Goal: Information Seeking & Learning: Learn about a topic

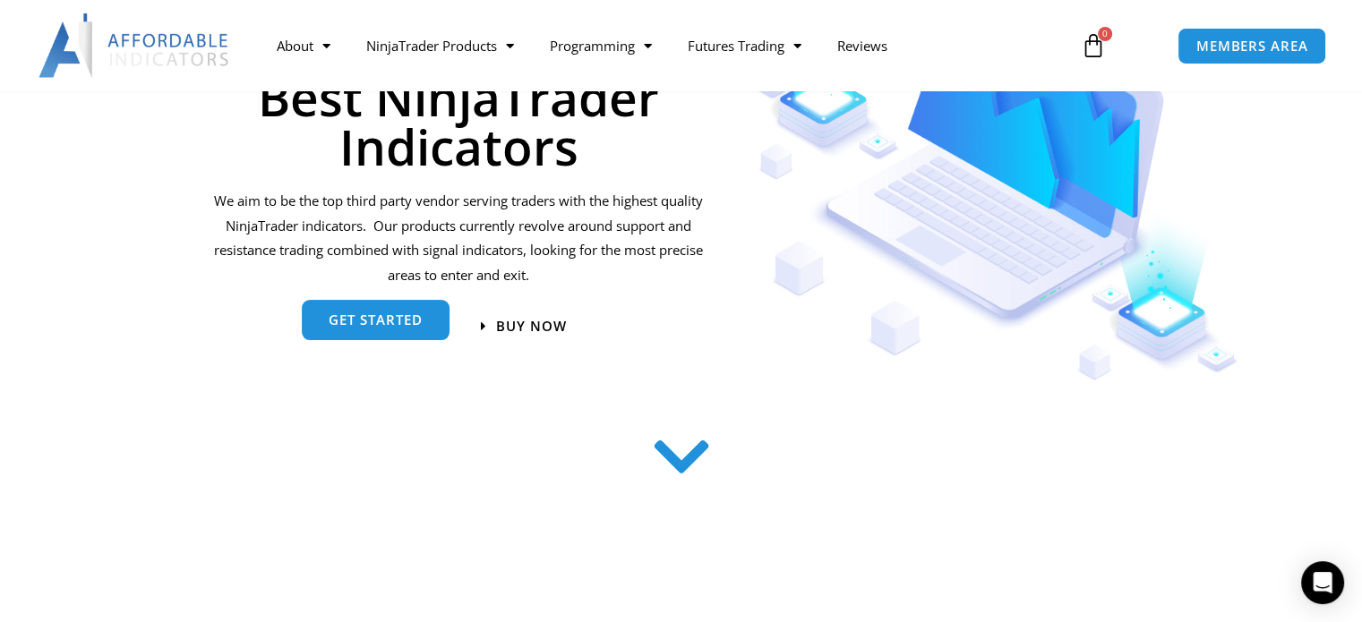
click at [376, 304] on link "get started" at bounding box center [376, 320] width 148 height 40
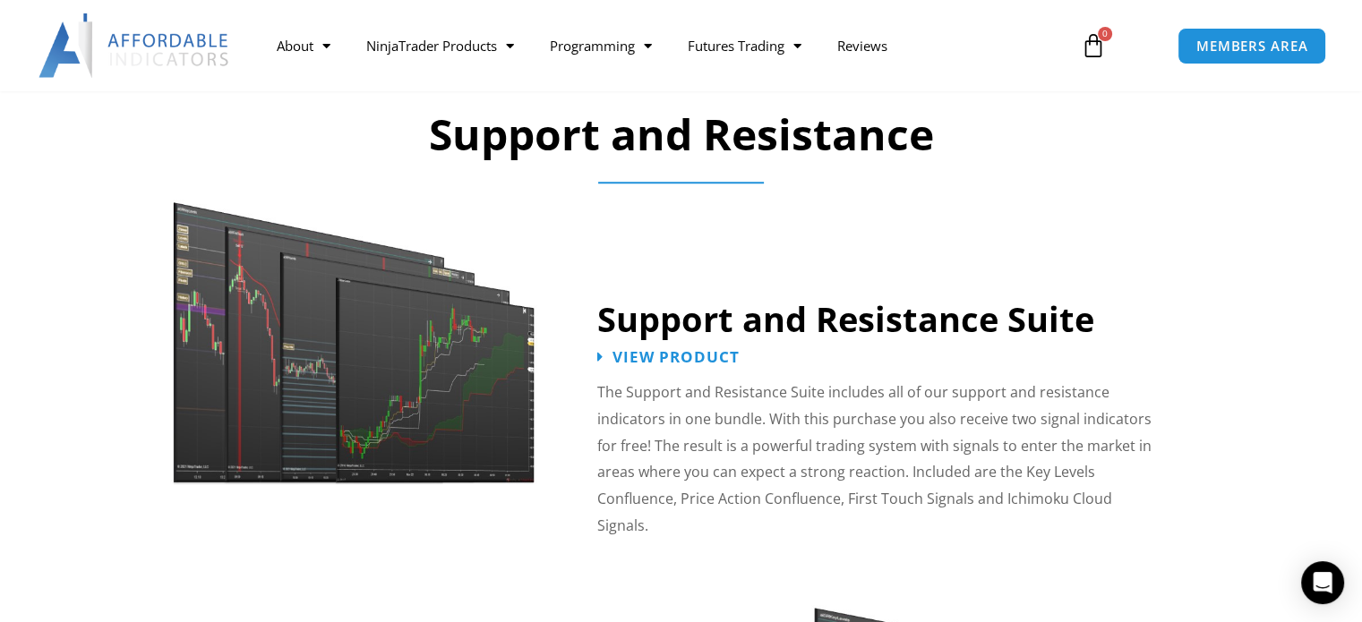
scroll to position [1531, 0]
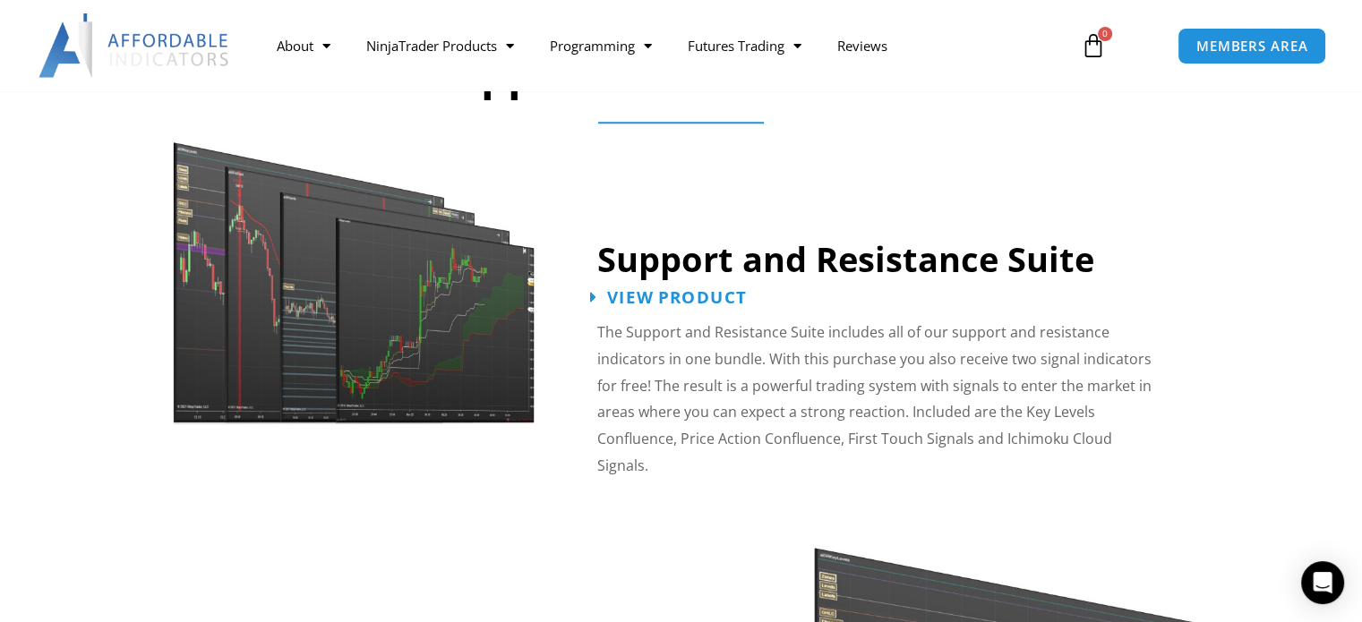
click at [703, 293] on span "View Product" at bounding box center [677, 297] width 140 height 17
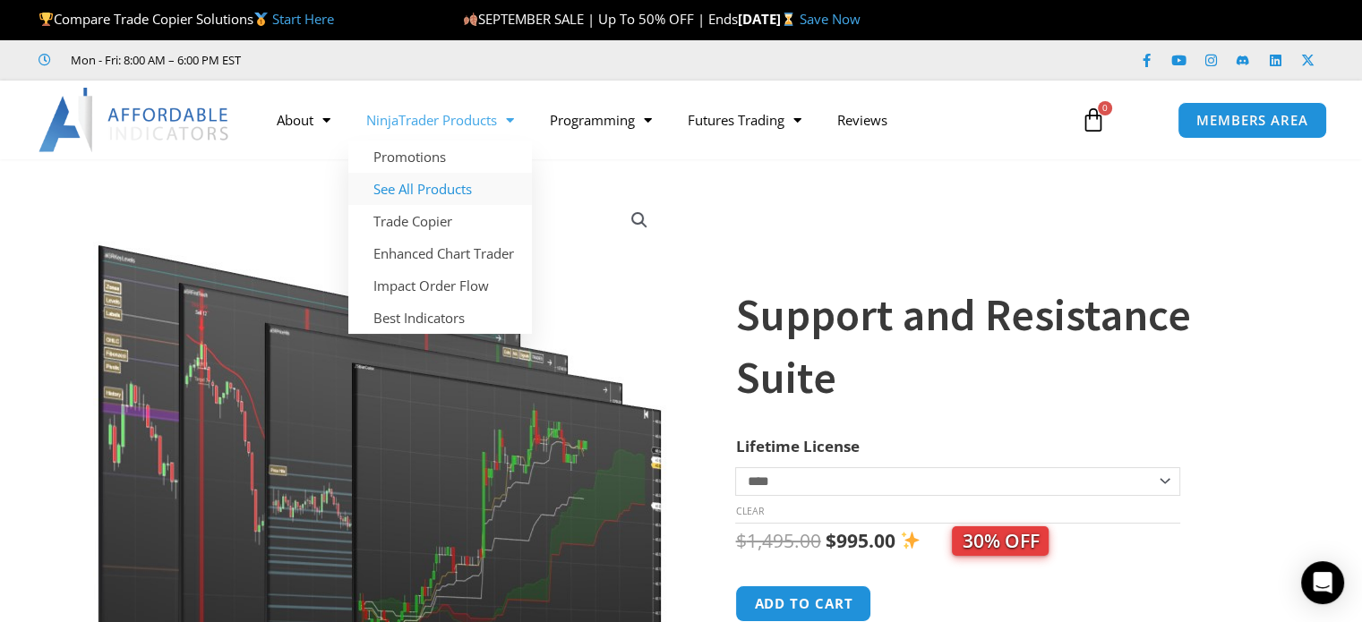
click at [444, 187] on link "See All Products" at bounding box center [440, 189] width 184 height 32
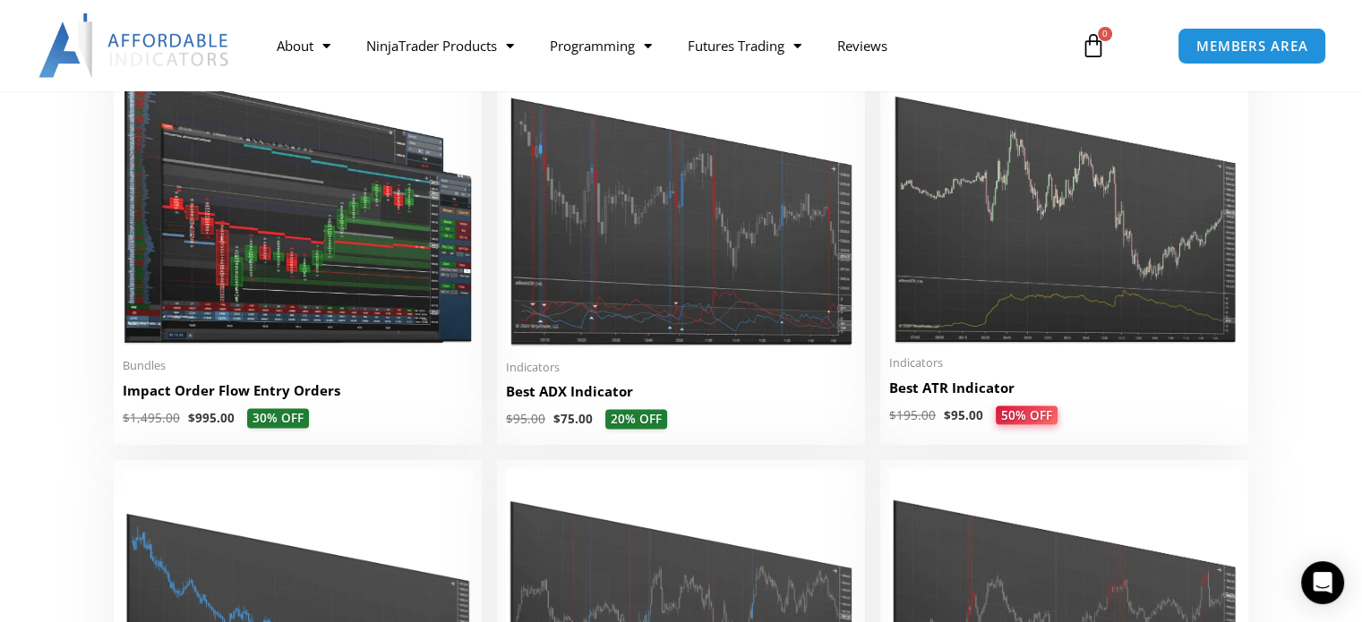
scroll to position [3403, 0]
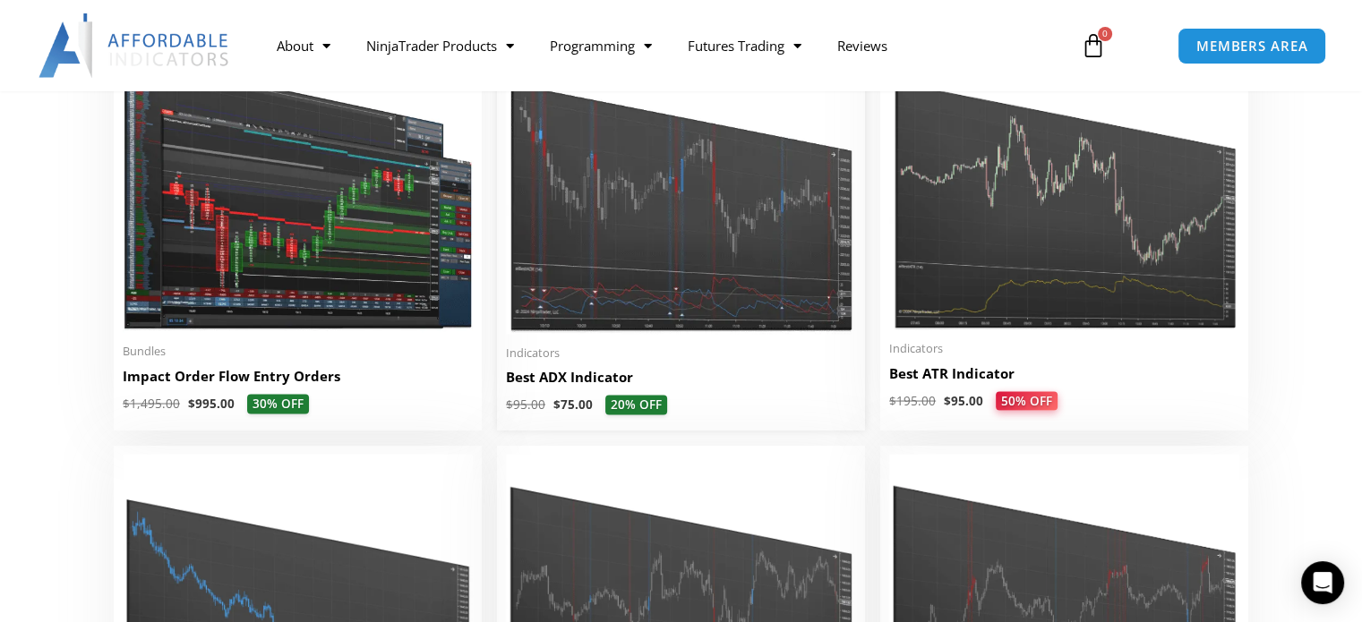
click at [676, 225] on img at bounding box center [681, 185] width 350 height 296
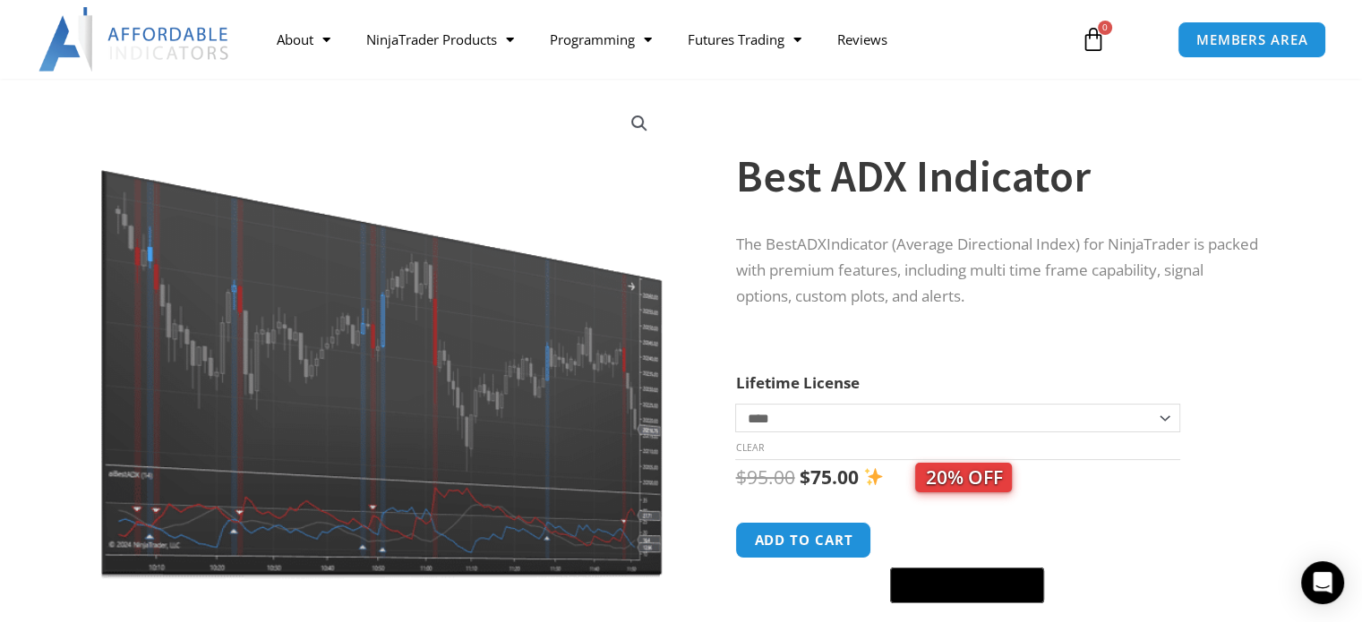
scroll to position [90, 0]
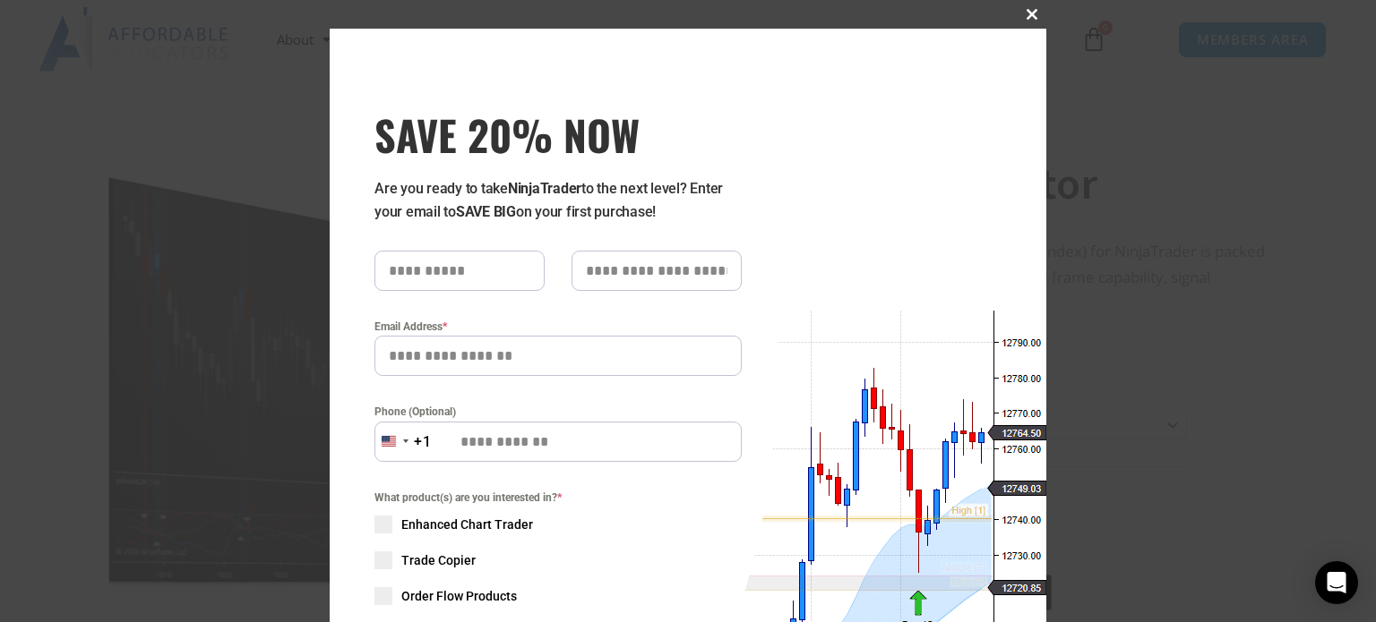
click at [1028, 13] on span "SAVE 20% NOW popup" at bounding box center [1031, 14] width 29 height 11
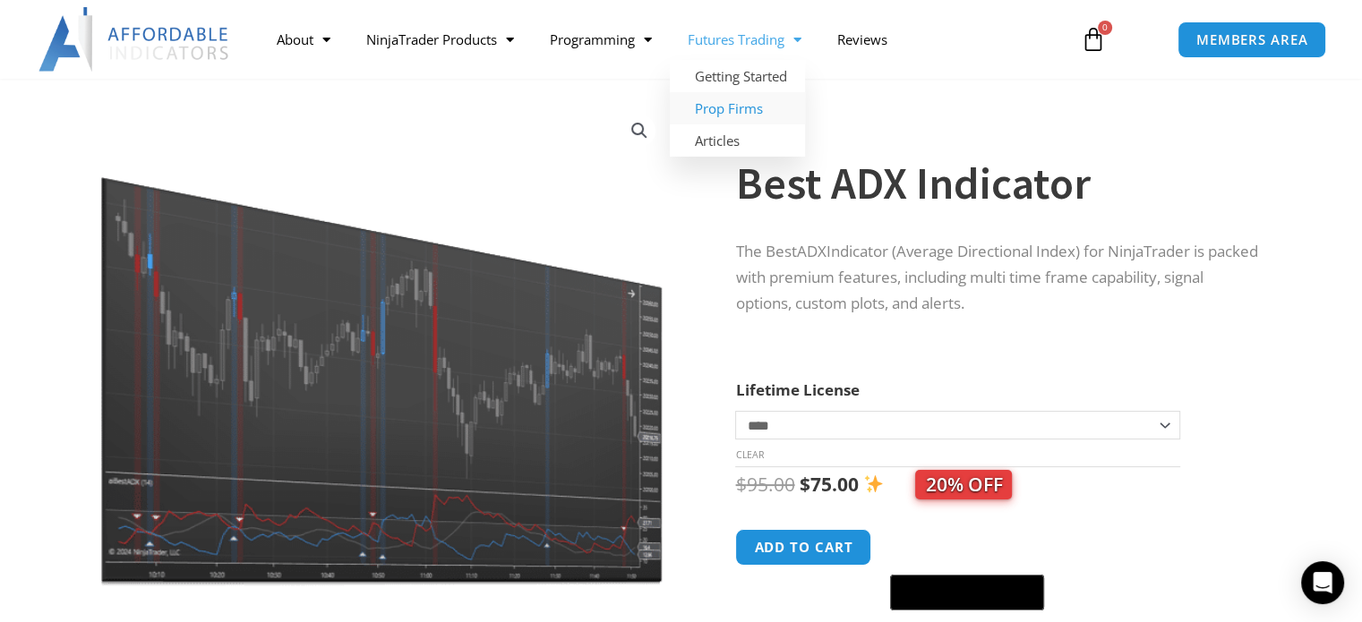
click at [717, 105] on link "Prop Firms" at bounding box center [737, 108] width 135 height 32
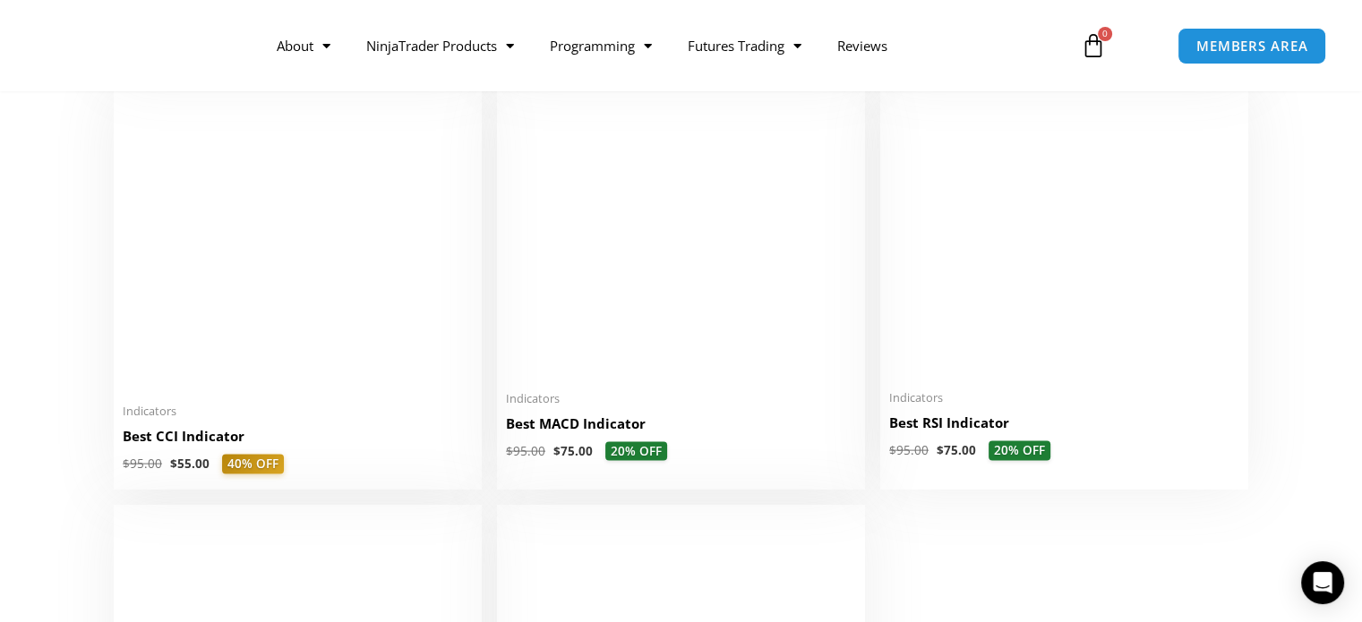
scroll to position [3761, 0]
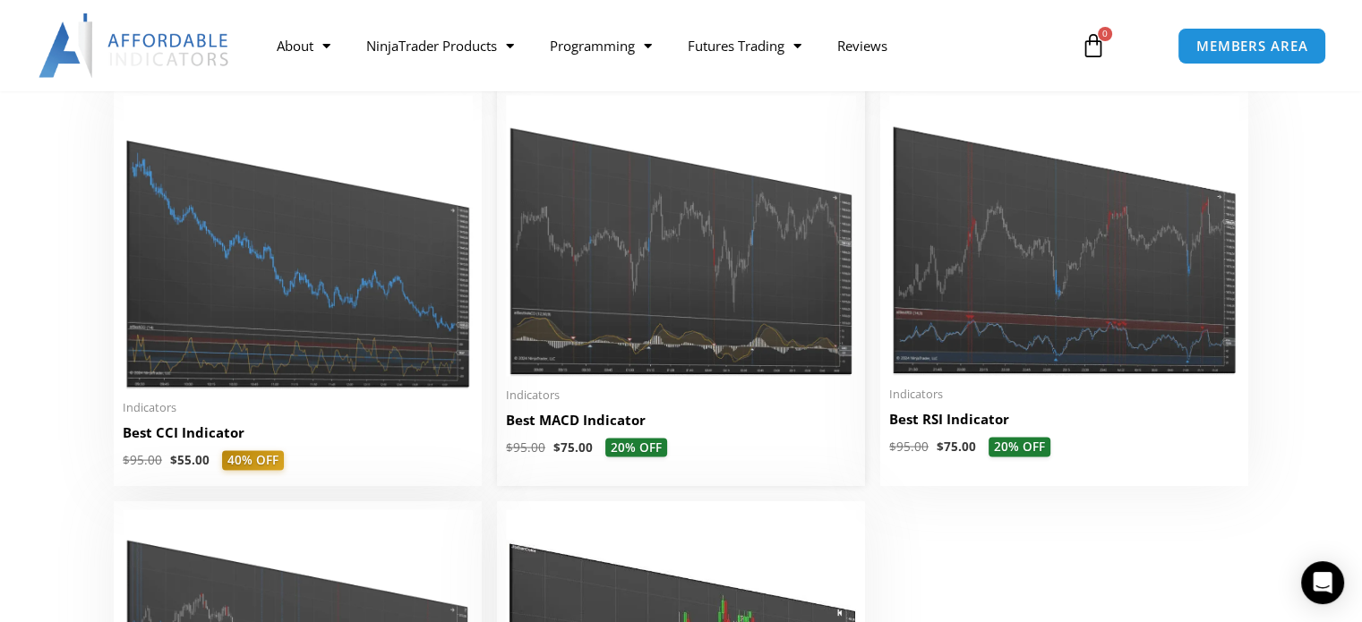
click at [682, 256] on img at bounding box center [681, 236] width 350 height 281
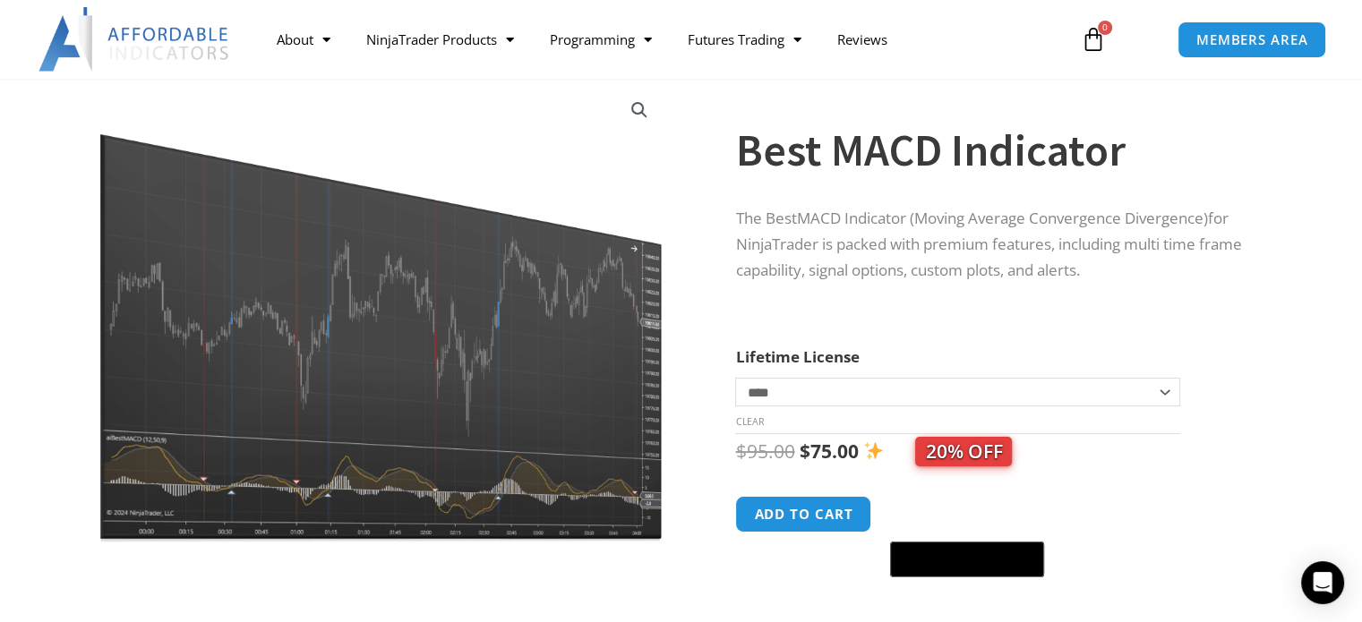
scroll to position [179, 0]
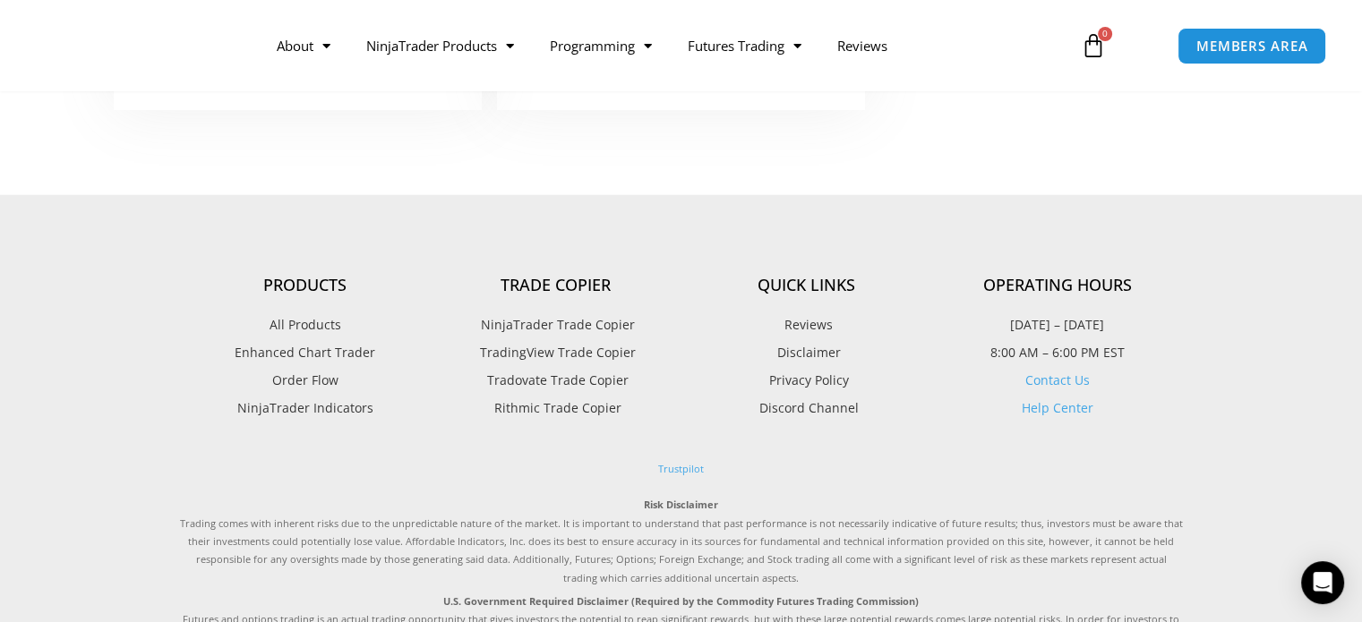
scroll to position [4567, 0]
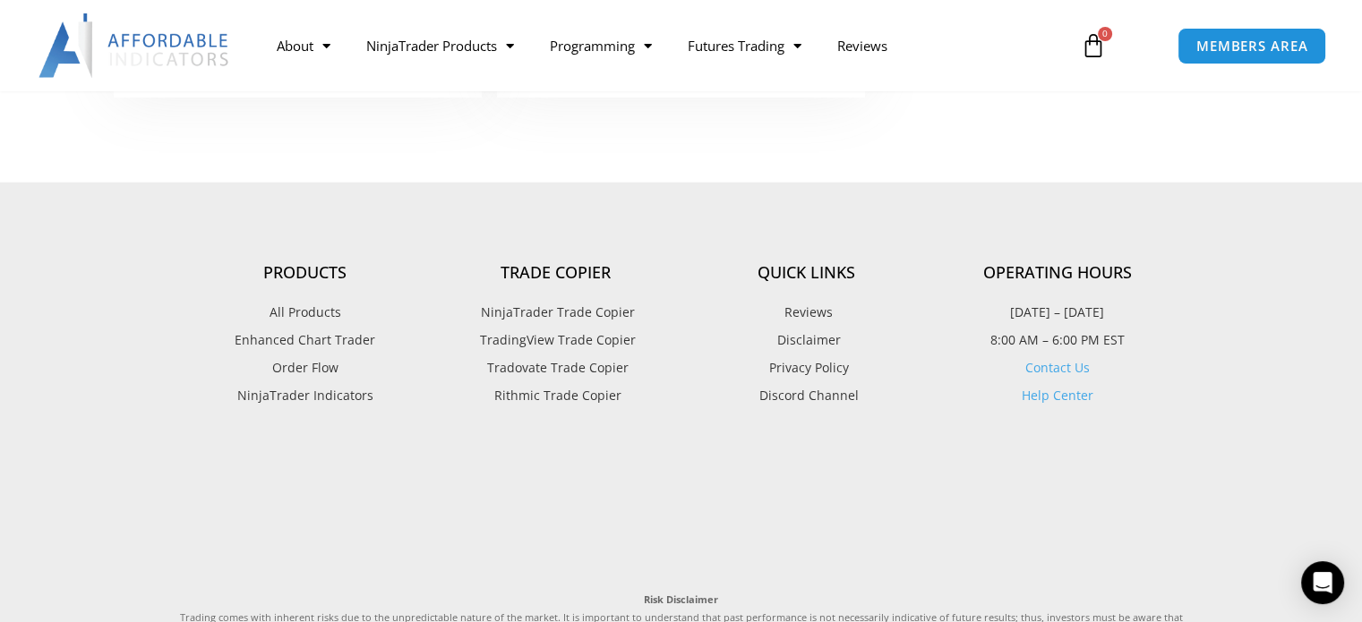
click at [572, 313] on span "NinjaTrader Trade Copier" at bounding box center [555, 312] width 159 height 23
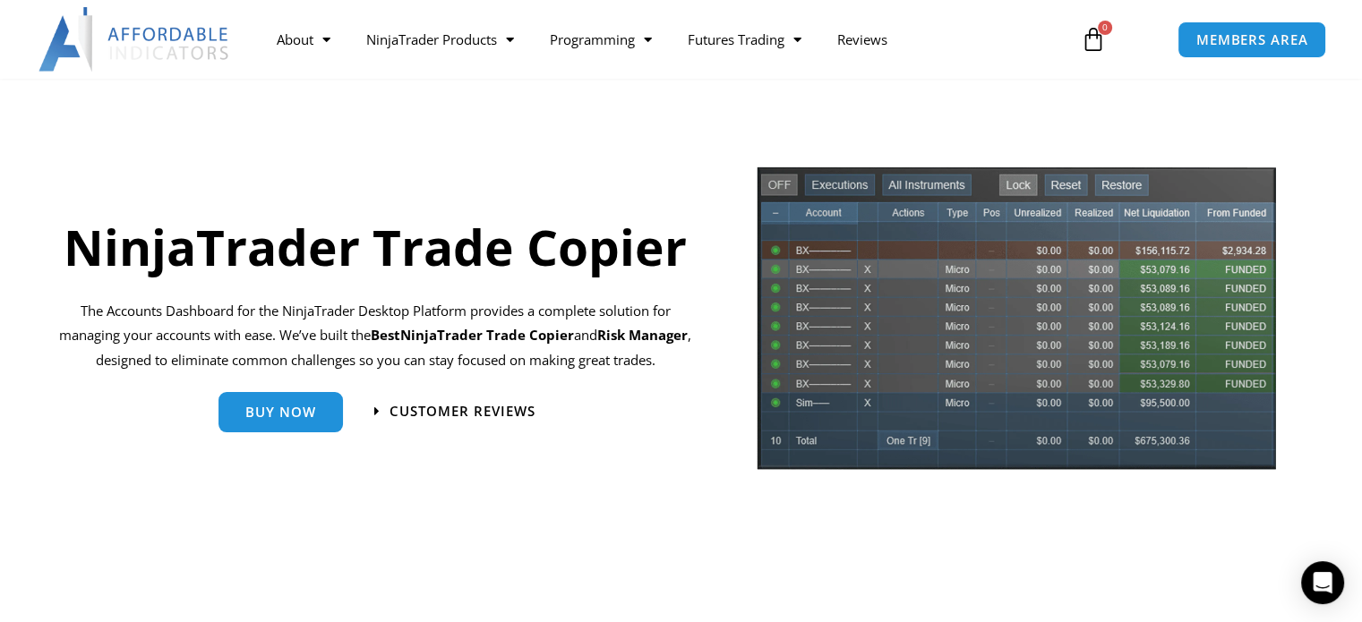
scroll to position [90, 0]
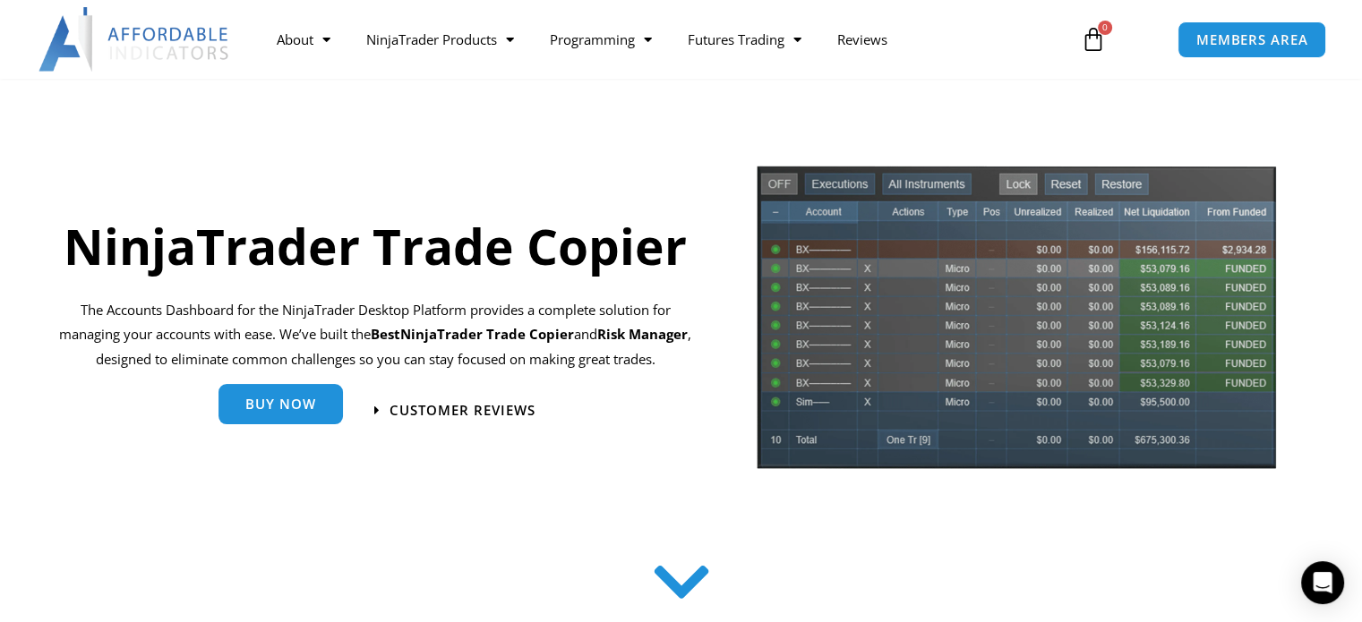
click at [292, 397] on link "Buy Now" at bounding box center [281, 404] width 124 height 40
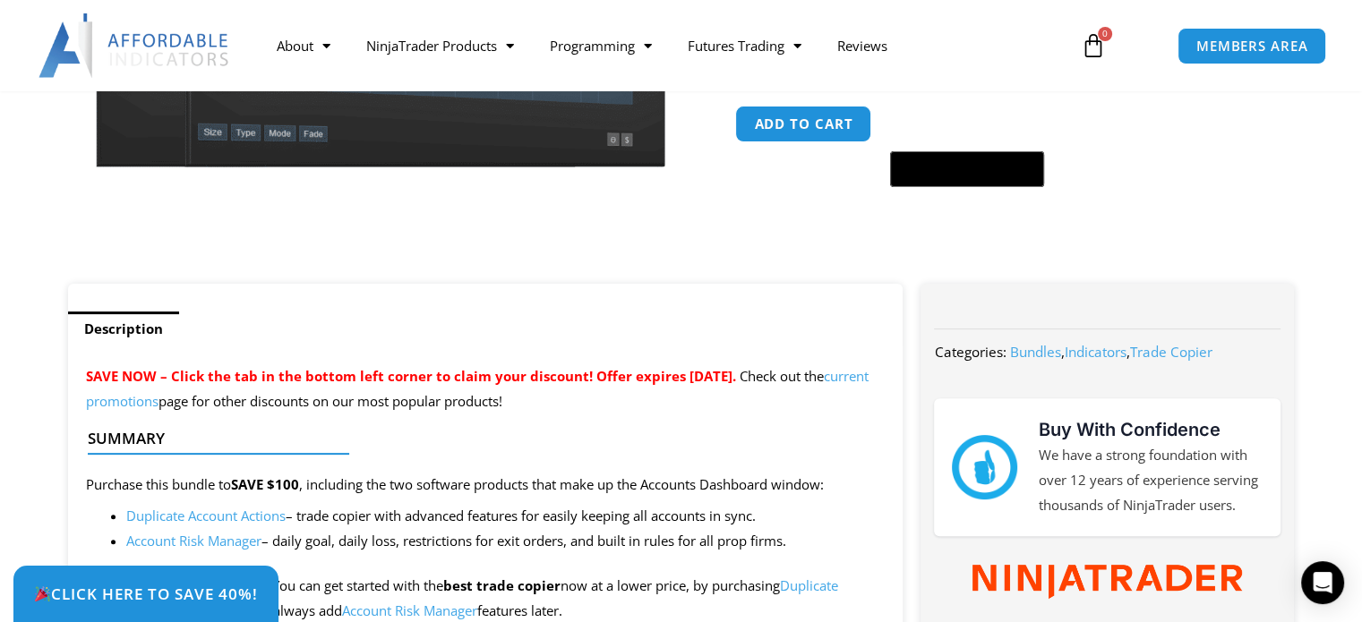
scroll to position [537, 0]
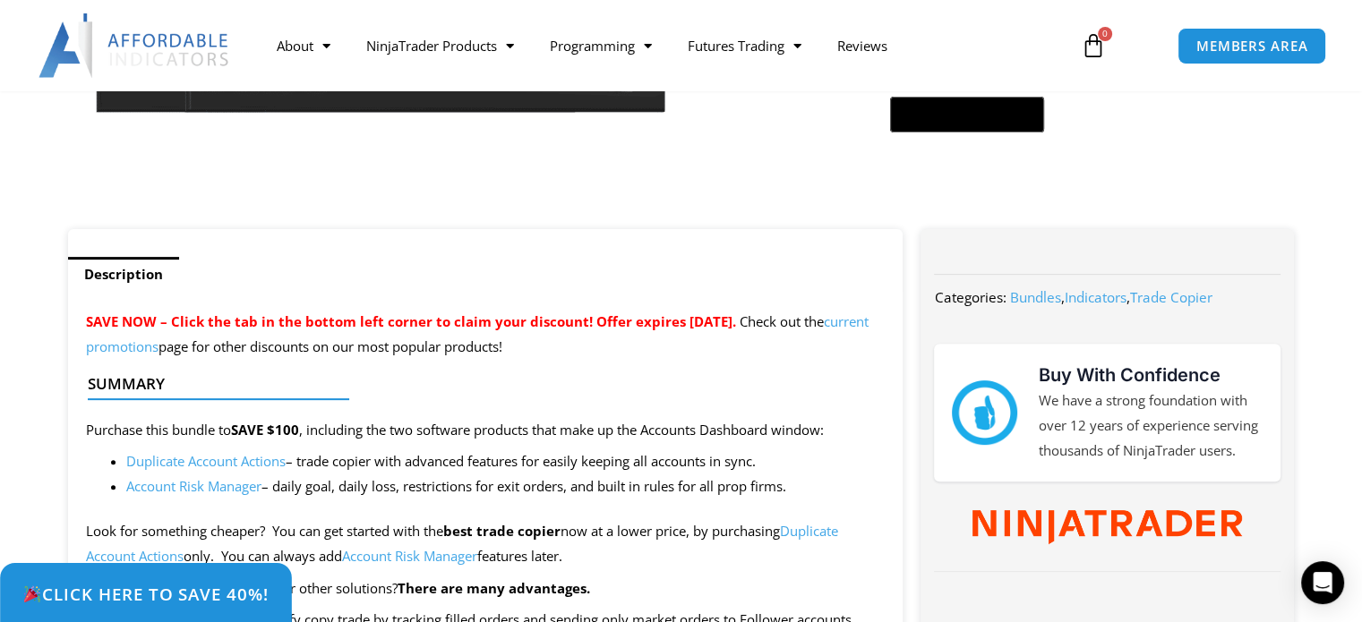
click at [141, 587] on span "Click Here to save 40%!" at bounding box center [145, 594] width 246 height 17
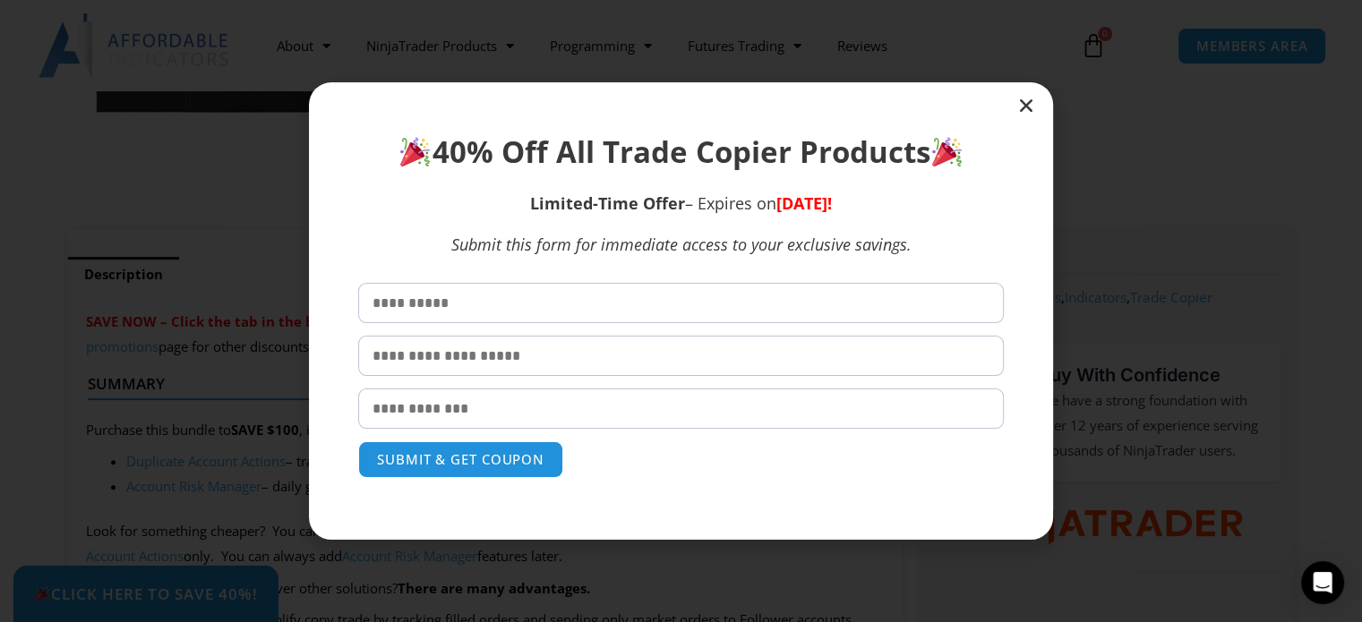
click at [1025, 106] on icon "Close" at bounding box center [1026, 106] width 18 height 18
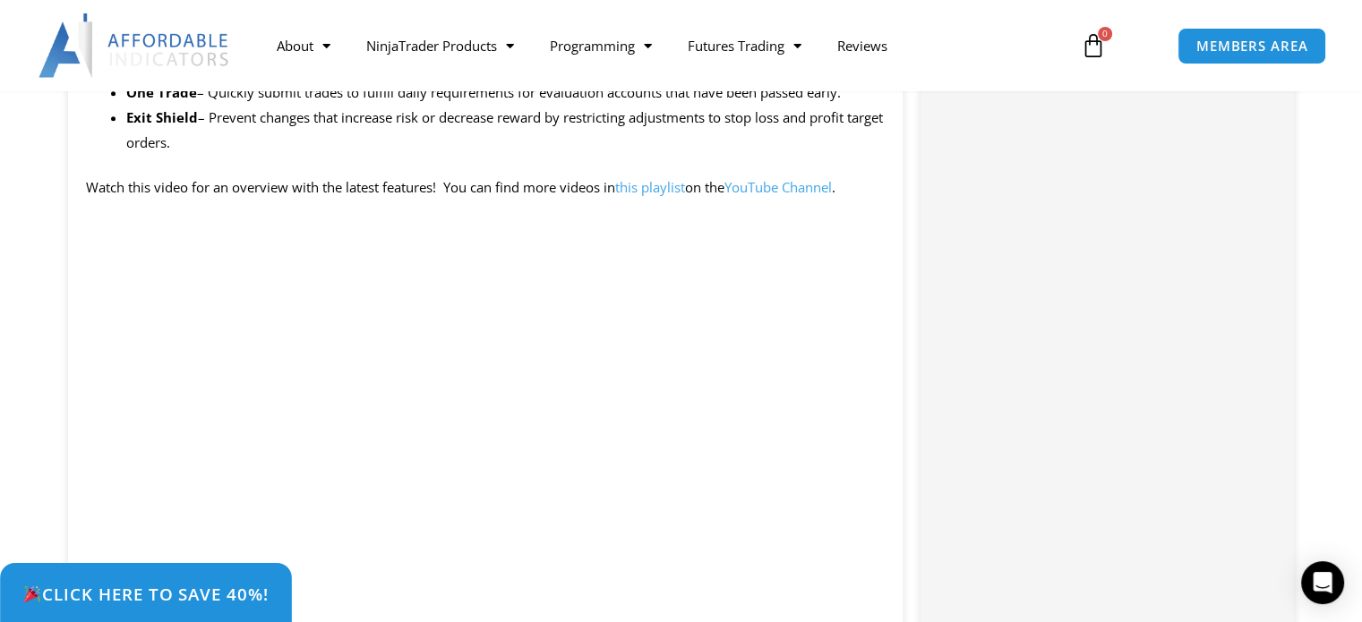
scroll to position [1791, 0]
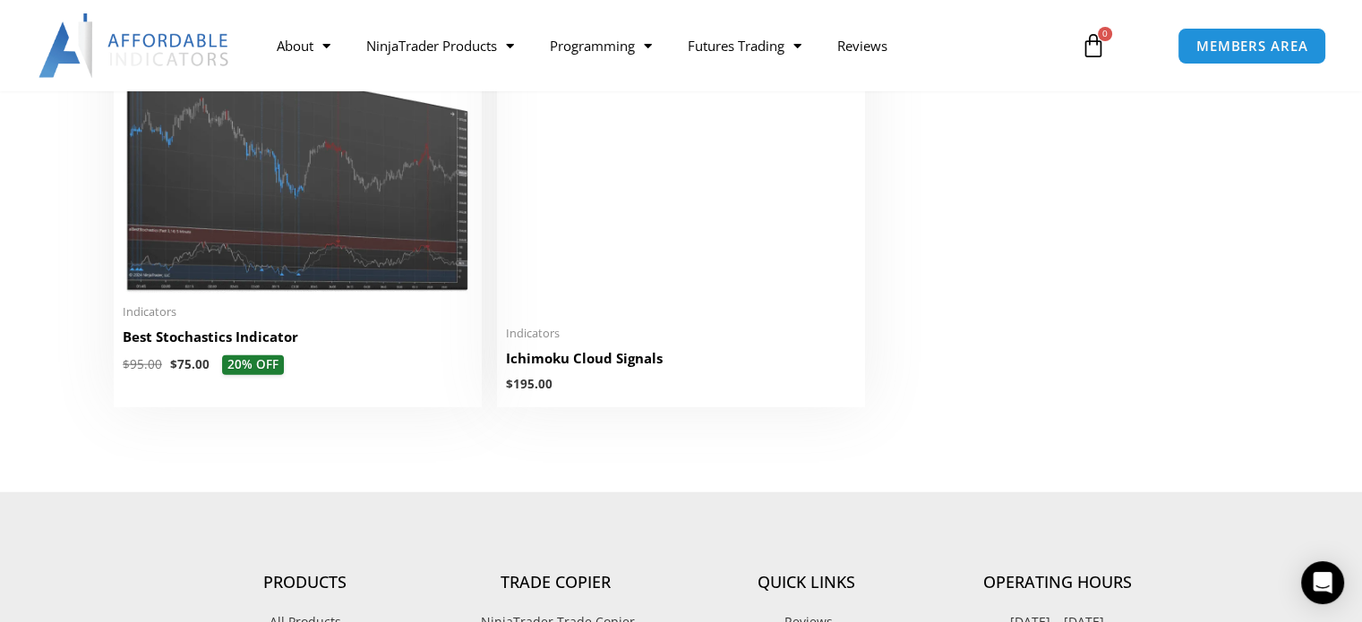
scroll to position [4030, 0]
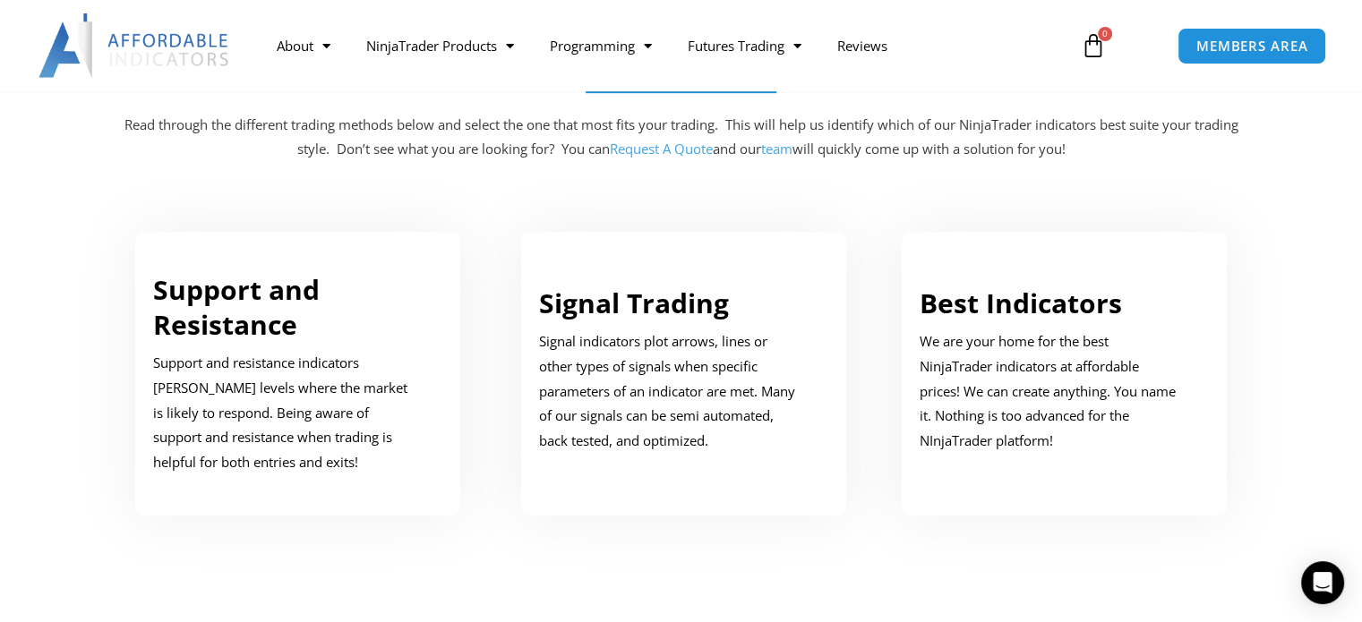
scroll to position [904, 0]
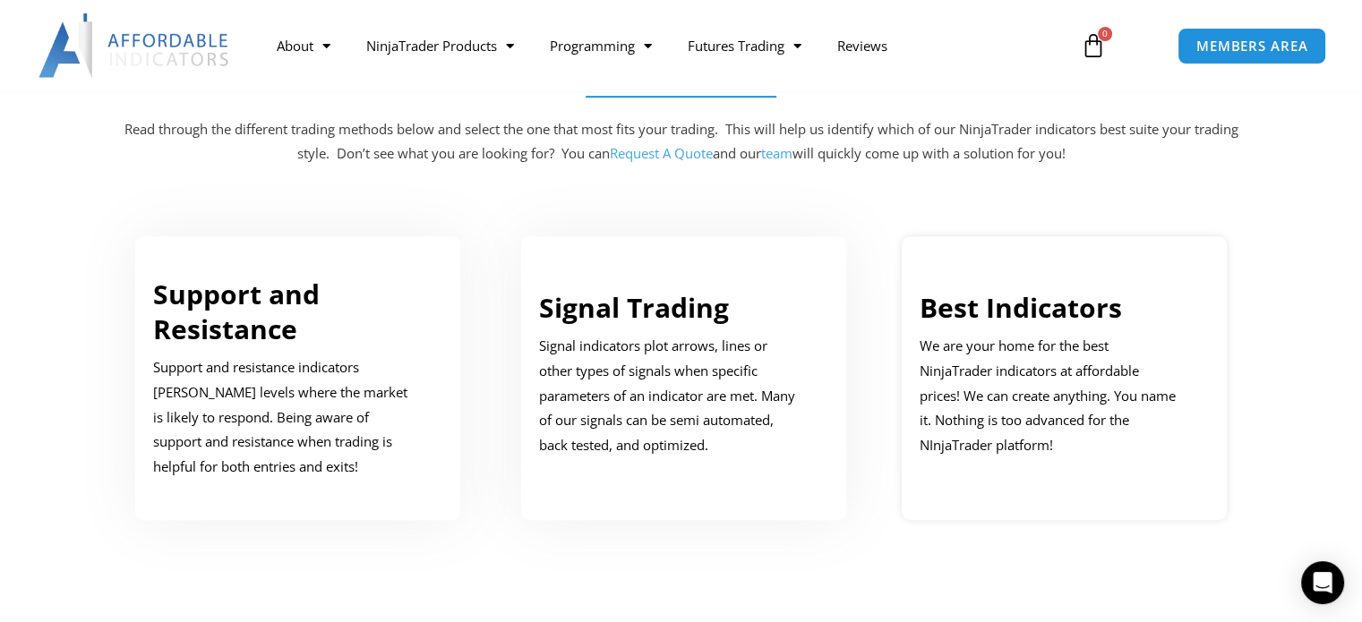
click at [1015, 302] on link "Best Indicators" at bounding box center [1021, 307] width 202 height 37
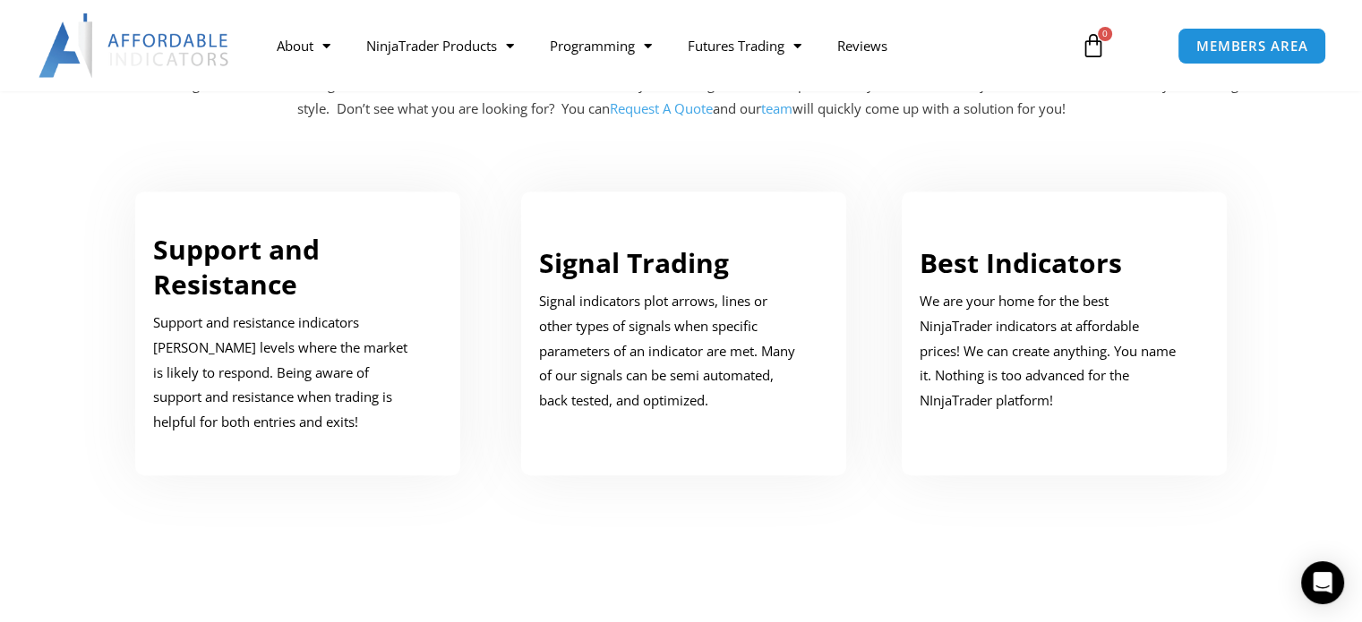
scroll to position [949, 0]
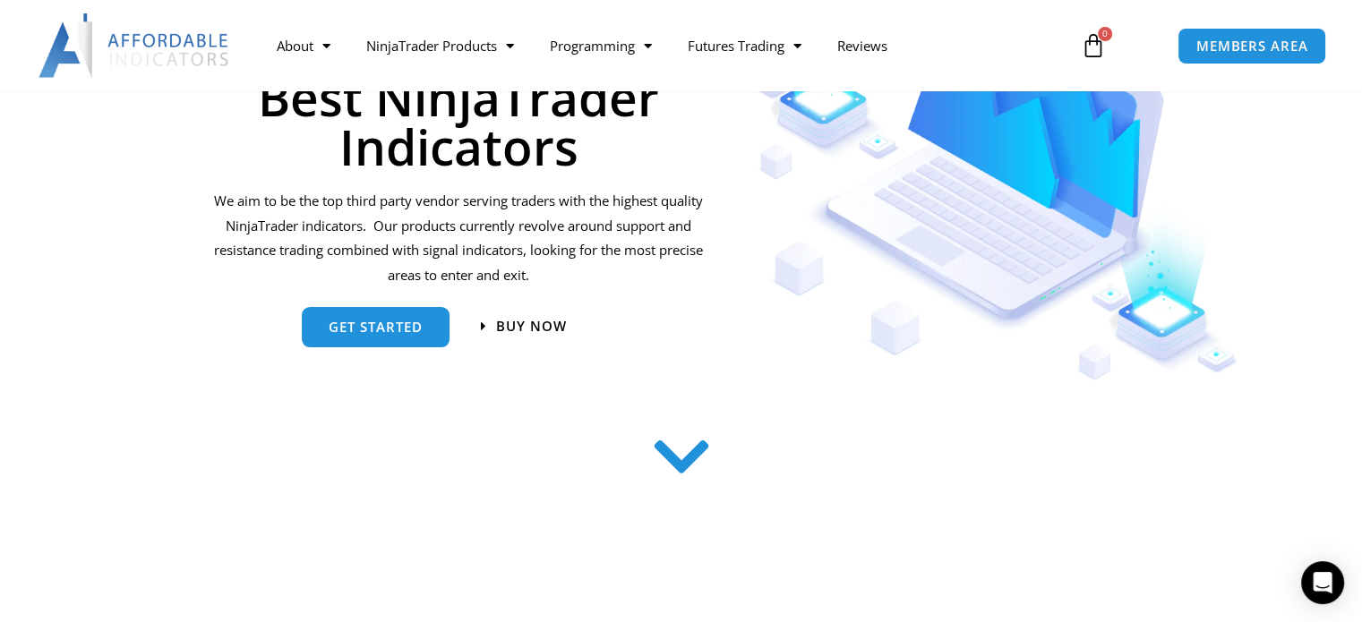
scroll to position [269, 0]
